Goal: Transaction & Acquisition: Purchase product/service

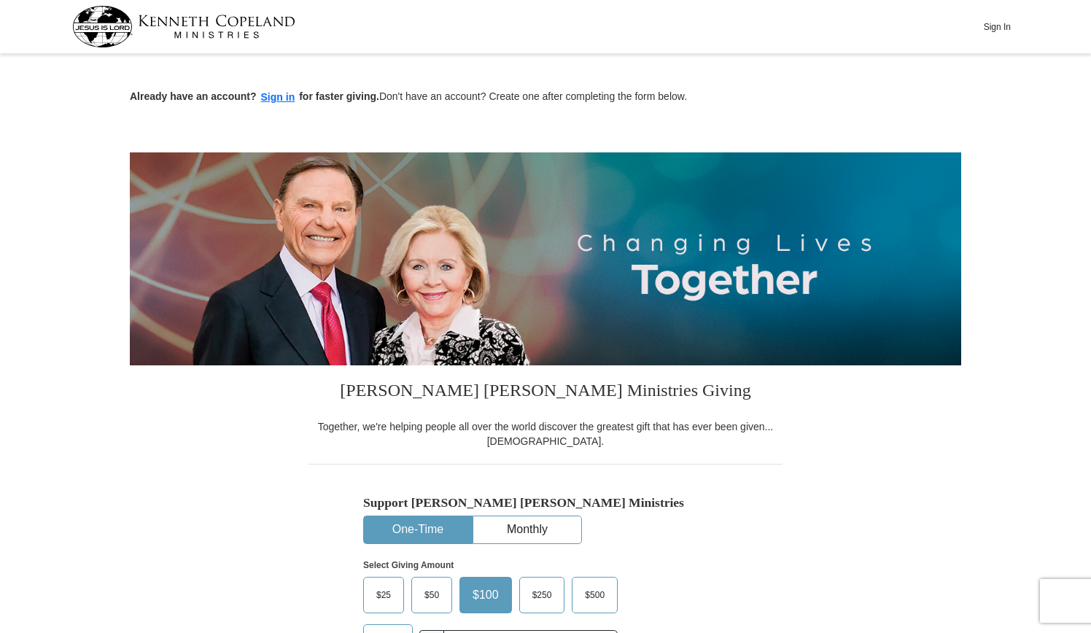
scroll to position [219, 0]
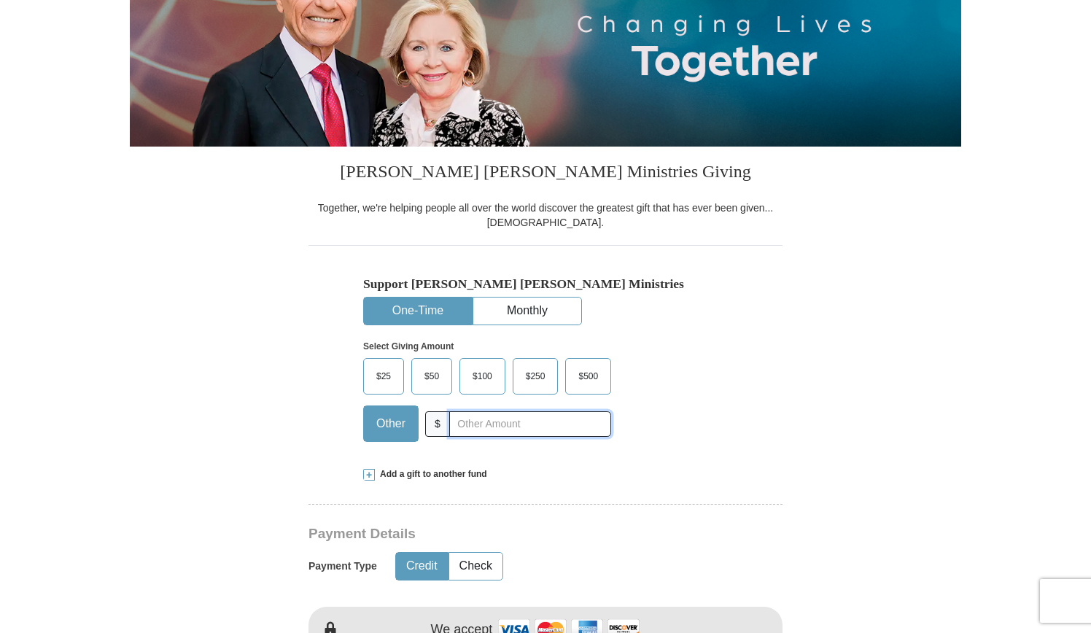
click at [501, 414] on input "text" at bounding box center [530, 424] width 162 height 26
type input "400.00"
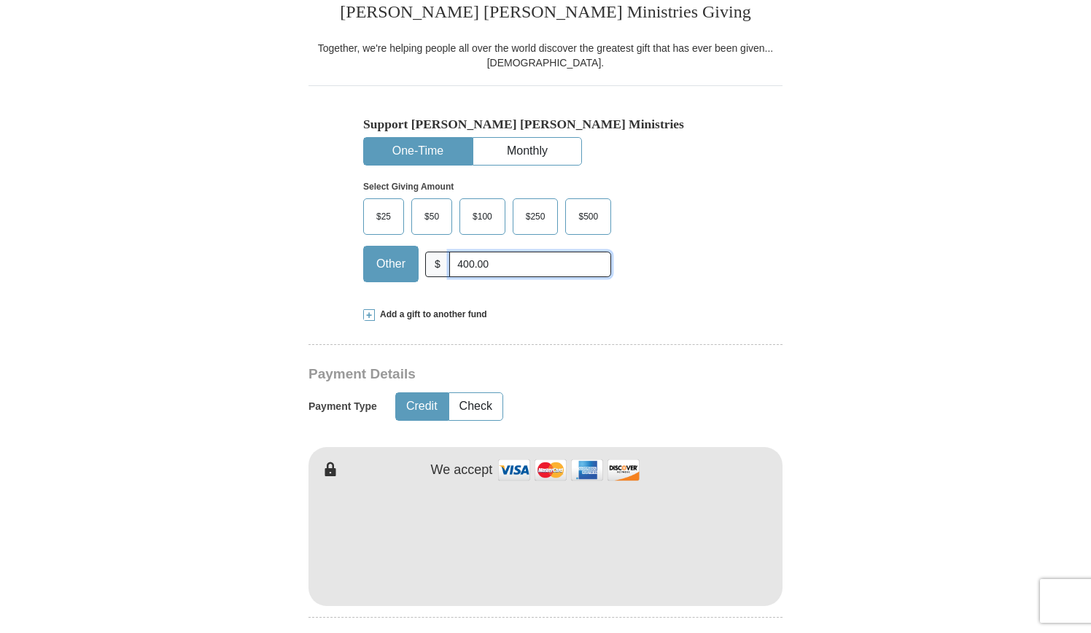
scroll to position [583, 0]
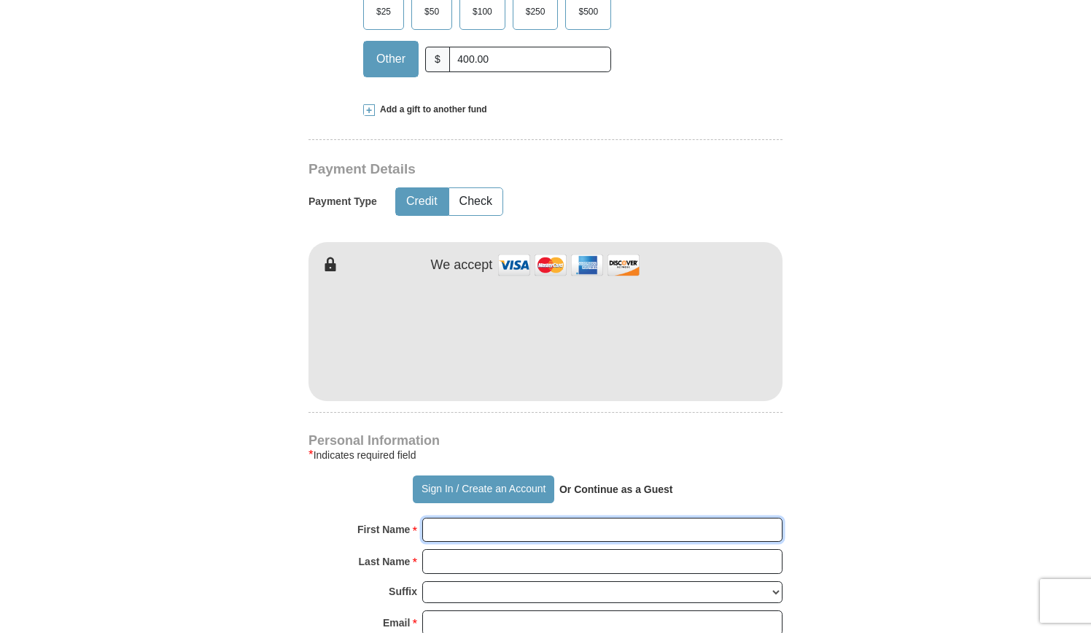
click at [473, 529] on input "First Name *" at bounding box center [602, 530] width 360 height 25
type input "[PERSON_NAME]"
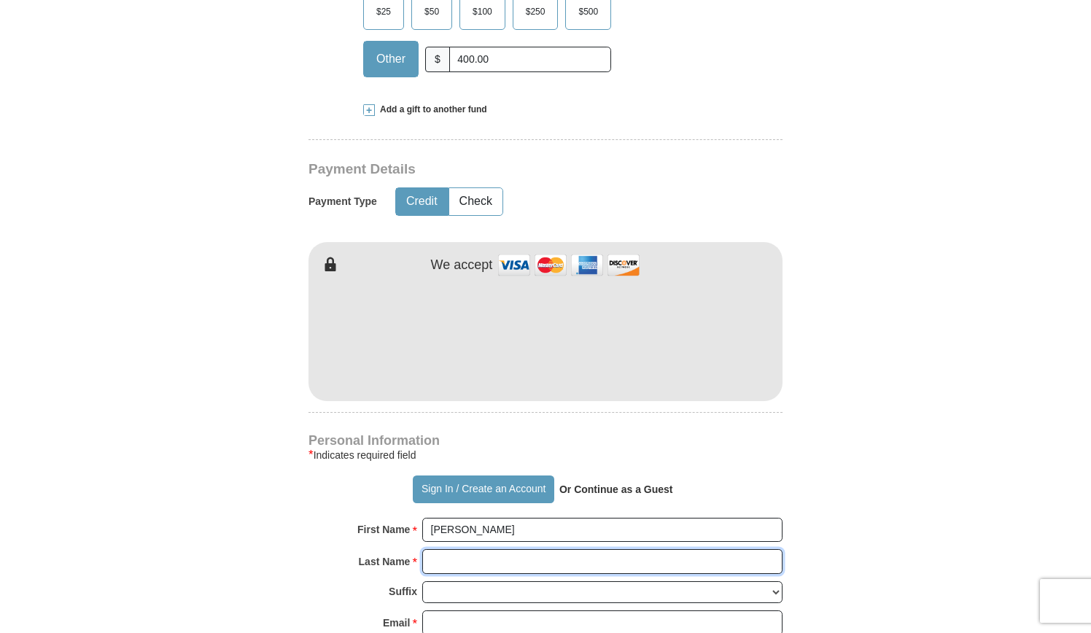
type input "[PERSON_NAME]"
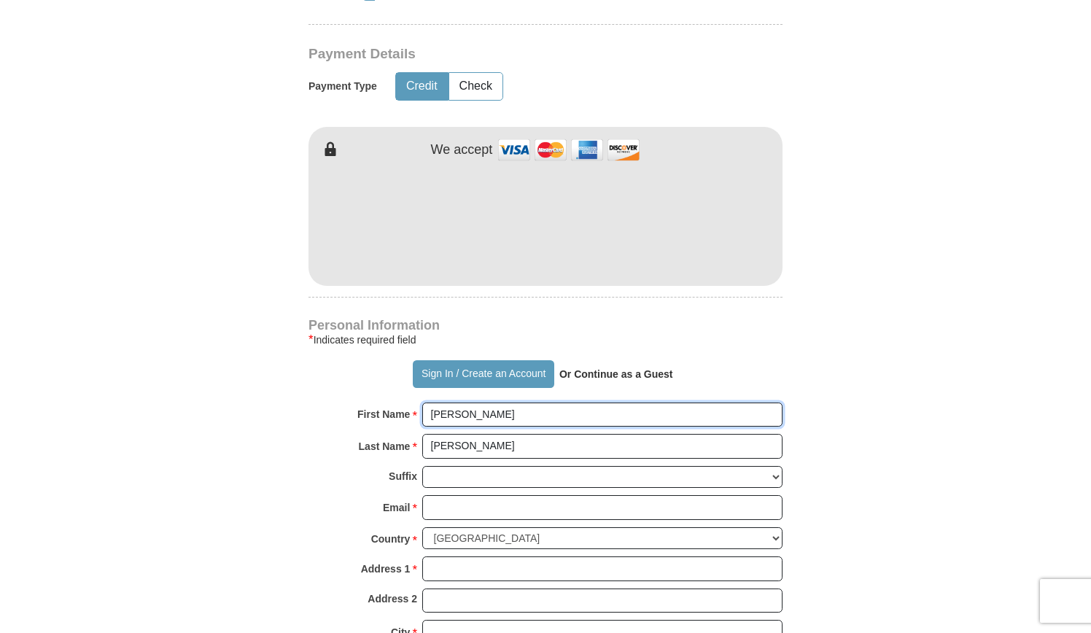
scroll to position [875, 0]
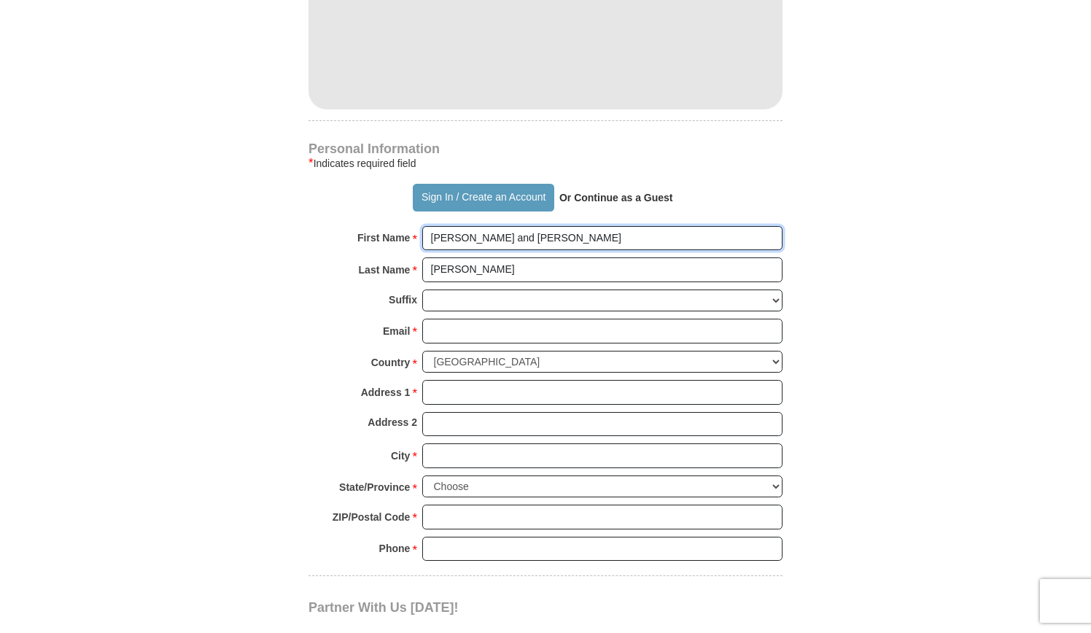
type input "[PERSON_NAME] and [PERSON_NAME]"
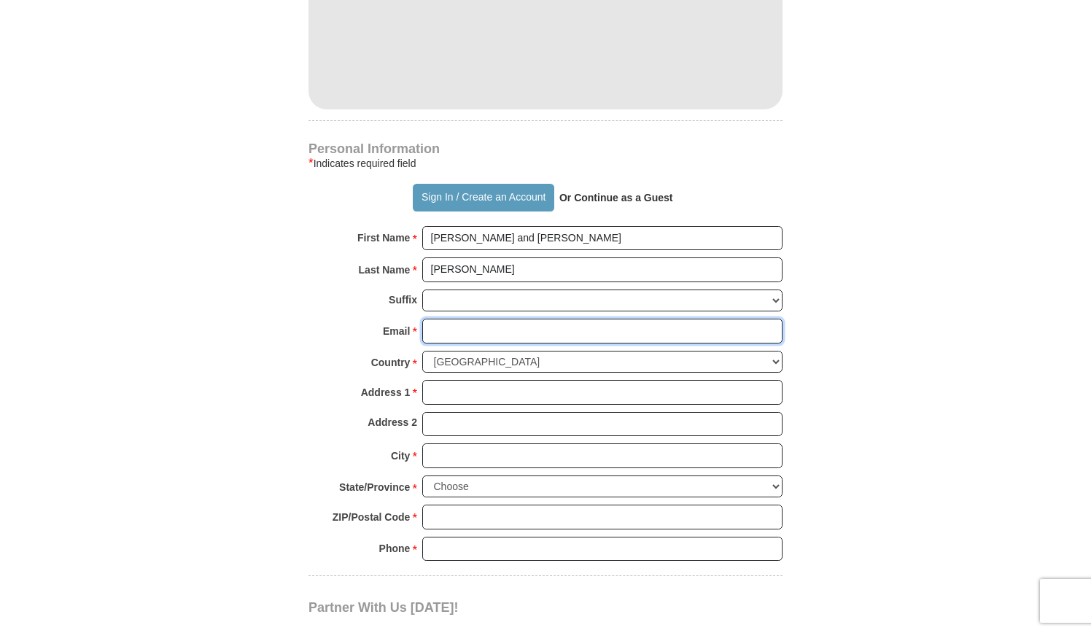
click at [430, 327] on input "Email *" at bounding box center [602, 331] width 360 height 25
type input "[EMAIL_ADDRESS][DOMAIN_NAME]"
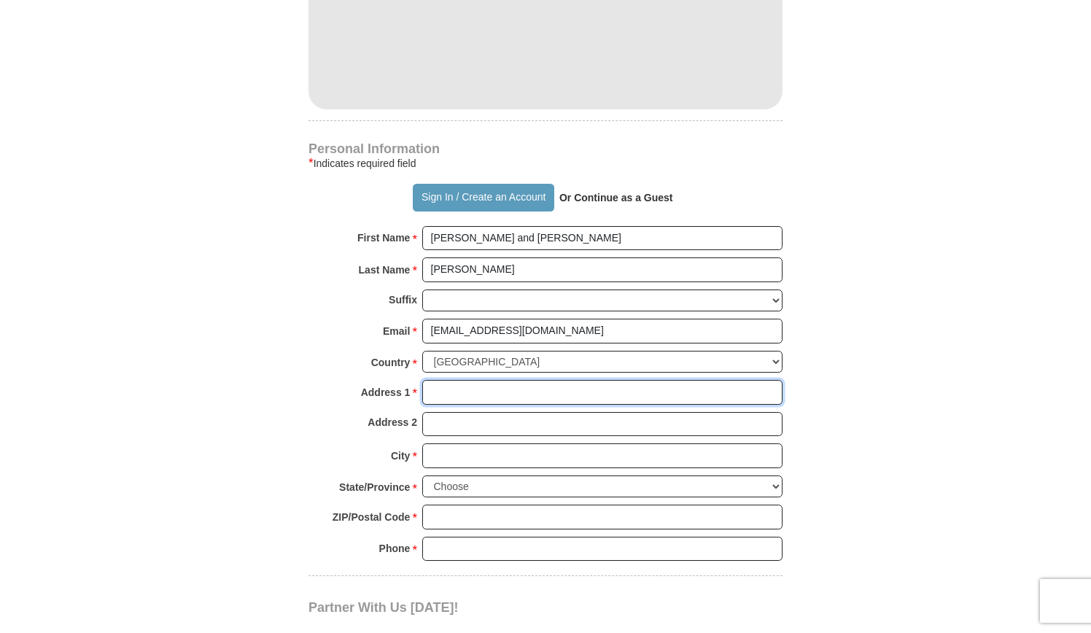
click at [449, 388] on input "Address 1 *" at bounding box center [602, 392] width 360 height 25
type input "[STREET_ADDRESS]"
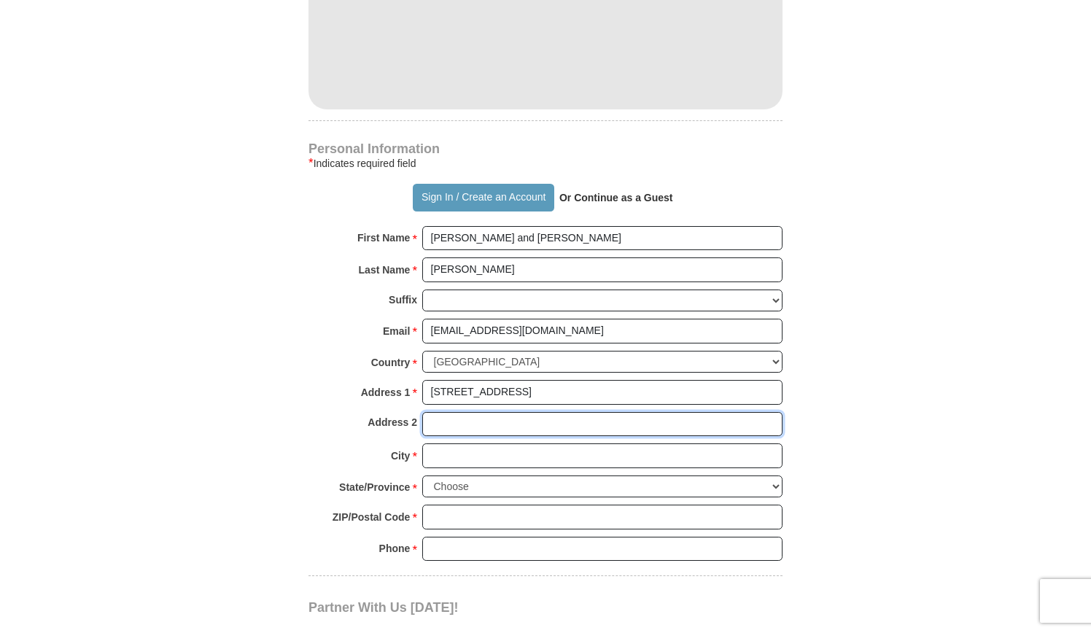
type input "Unit 202"
type input "[GEOGRAPHIC_DATA]"
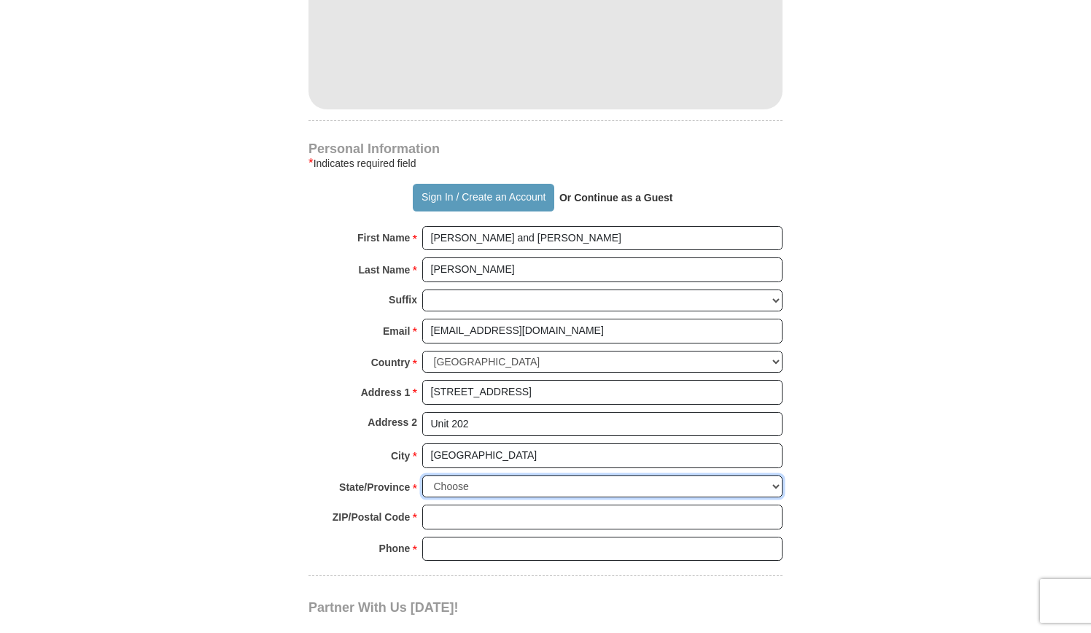
select select "GA"
type input "30677"
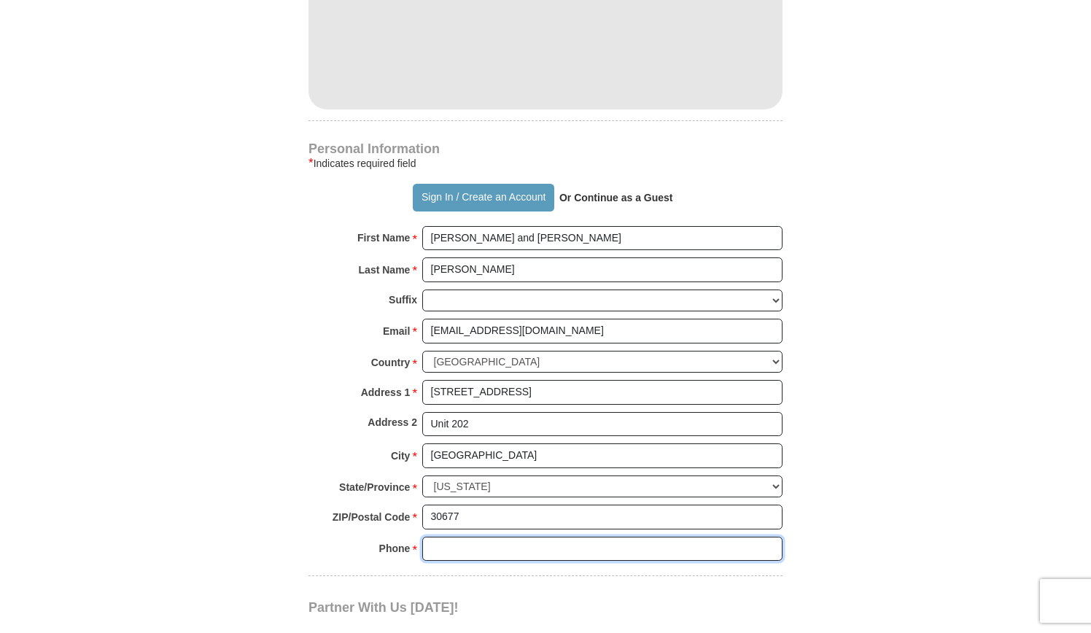
type input "7706524670"
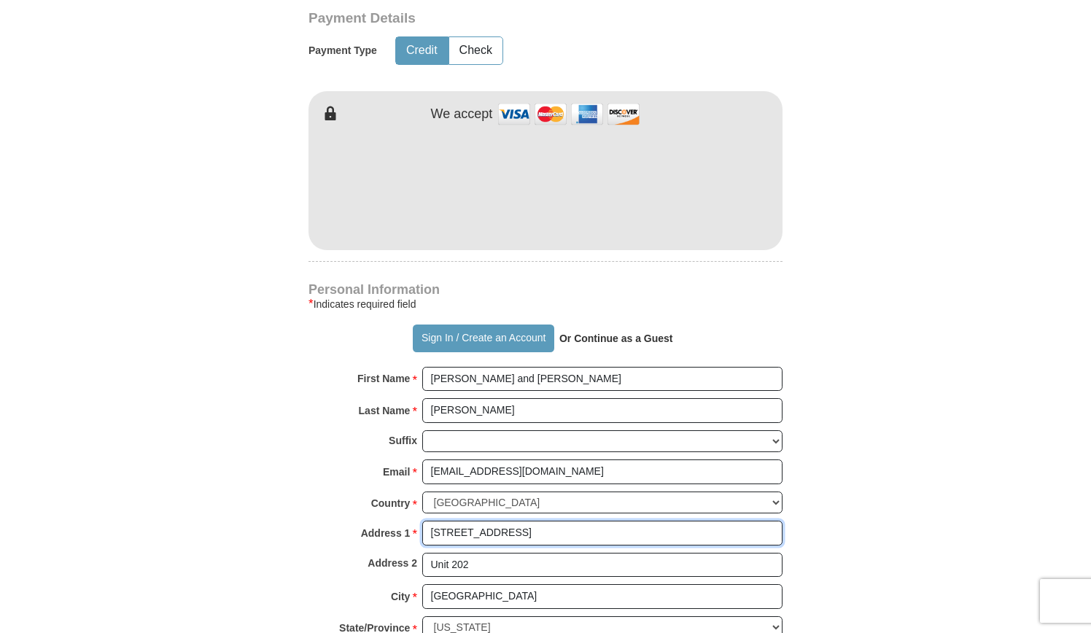
scroll to position [729, 0]
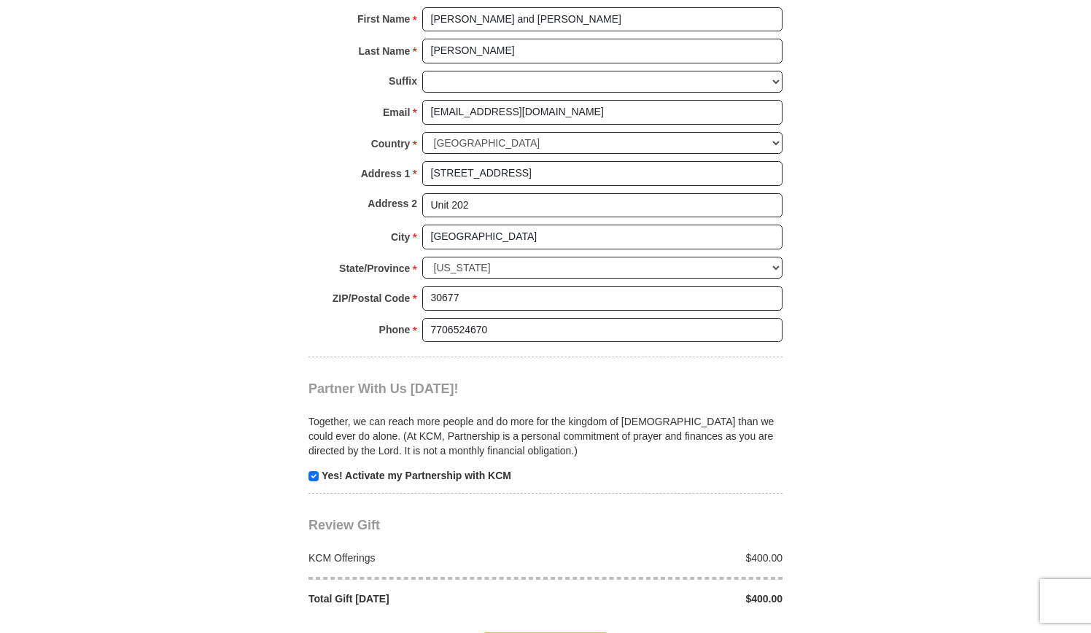
scroll to position [1386, 0]
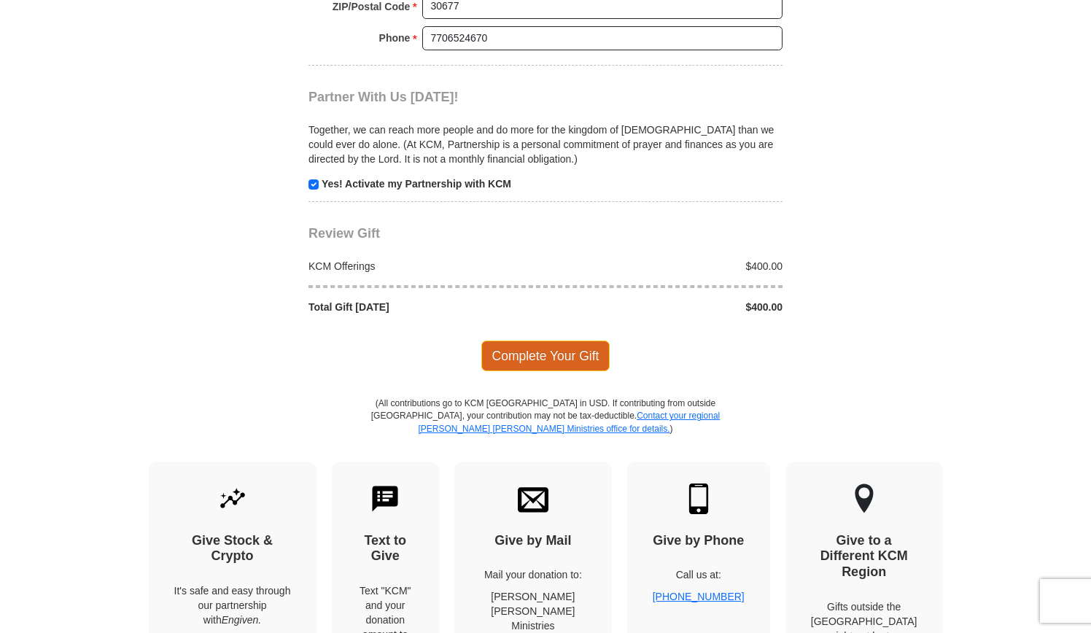
click at [570, 345] on span "Complete Your Gift" at bounding box center [545, 356] width 129 height 31
